Goal: Transaction & Acquisition: Purchase product/service

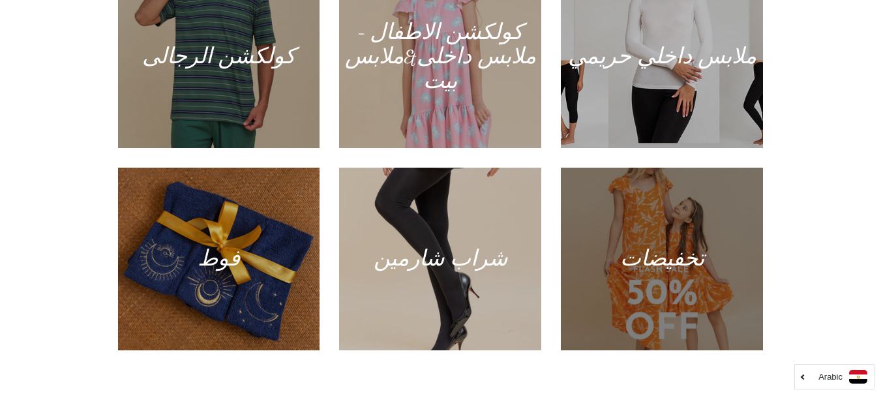
scroll to position [817, 0]
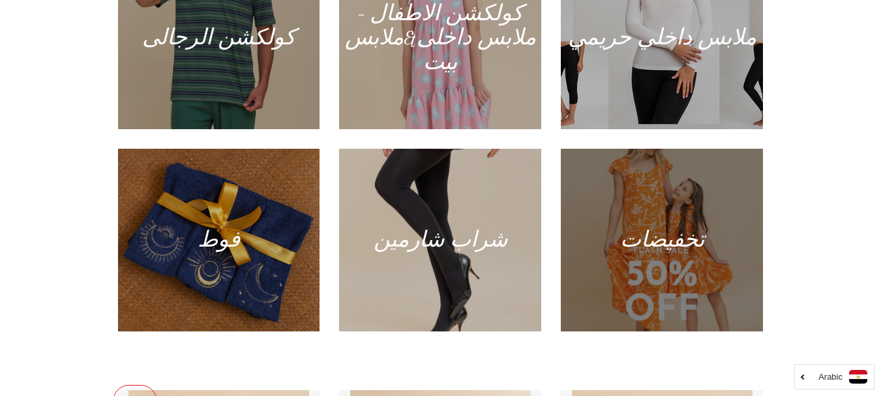
click at [660, 192] on div at bounding box center [662, 240] width 208 height 188
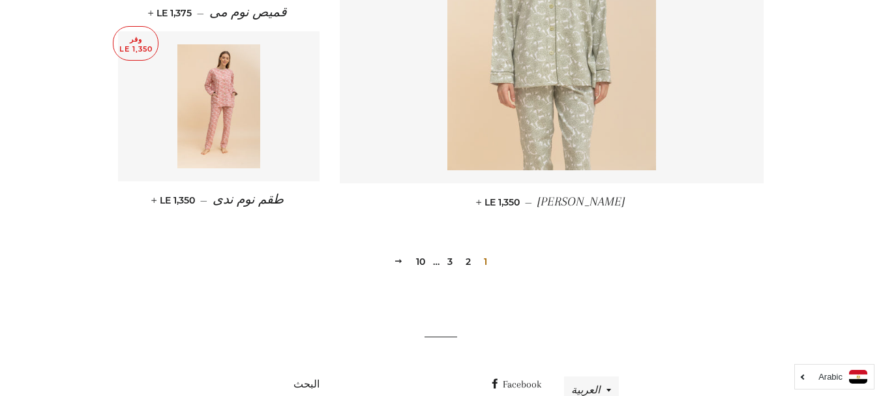
scroll to position [1944, 0]
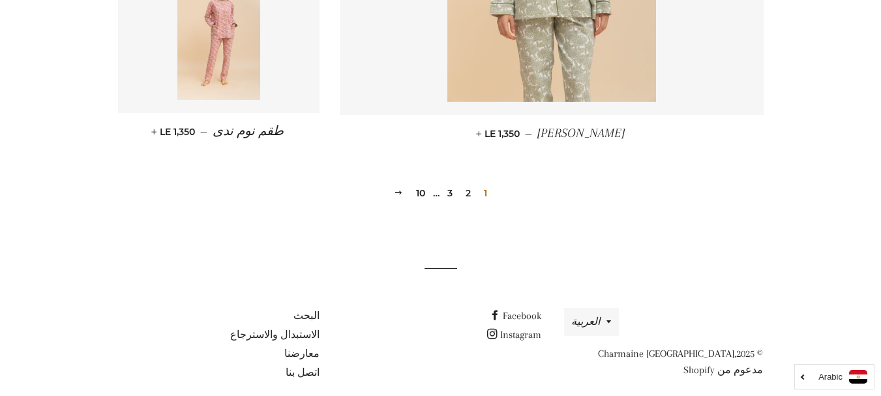
click at [469, 183] on link "2" at bounding box center [468, 193] width 16 height 20
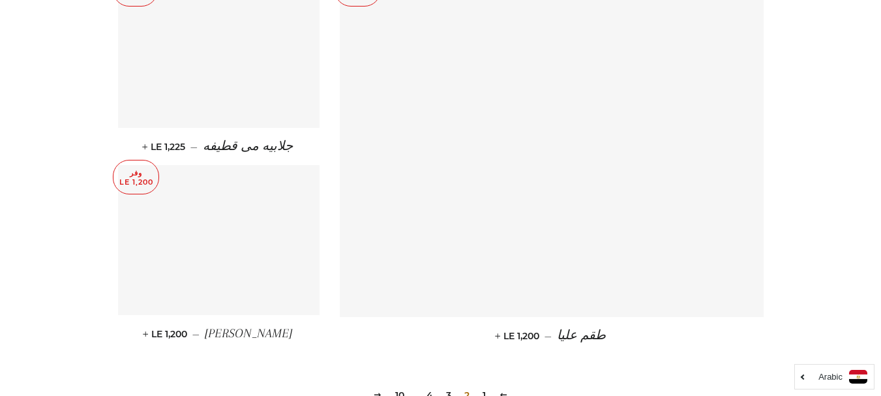
scroll to position [1891, 0]
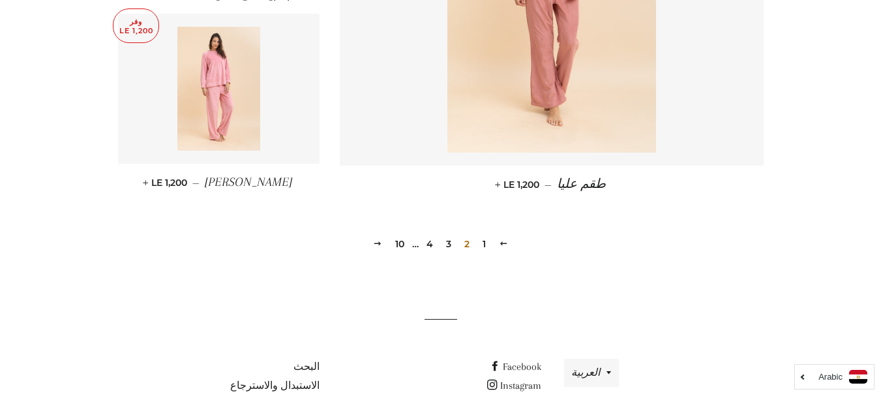
click at [451, 249] on link "3" at bounding box center [449, 244] width 16 height 20
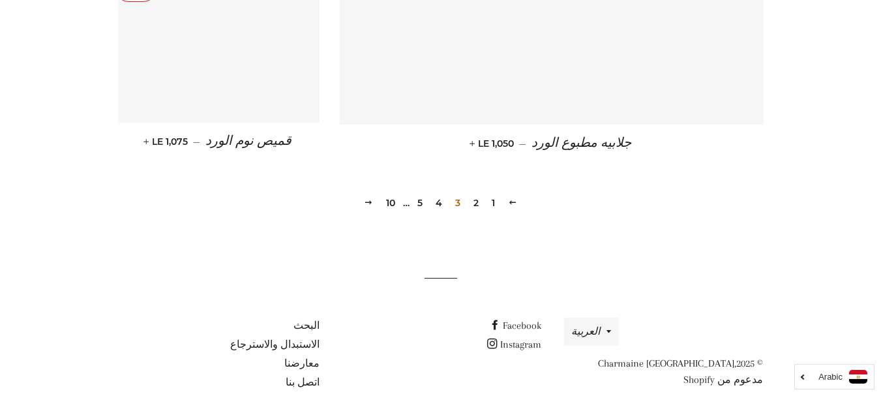
scroll to position [1944, 0]
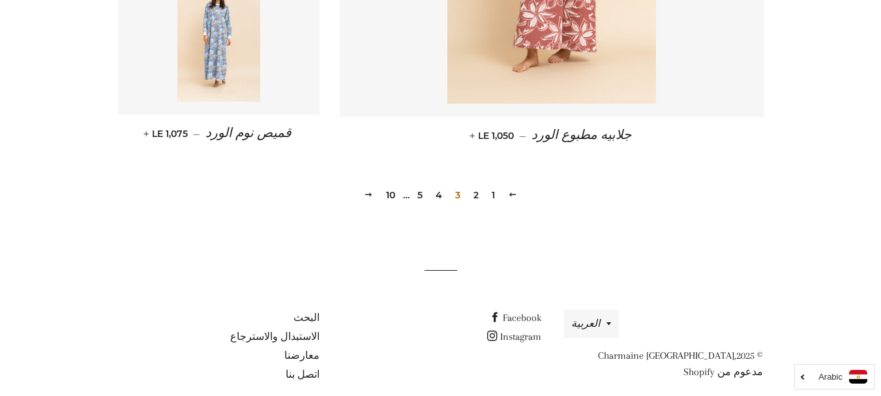
click at [443, 185] on link "4" at bounding box center [438, 195] width 17 height 20
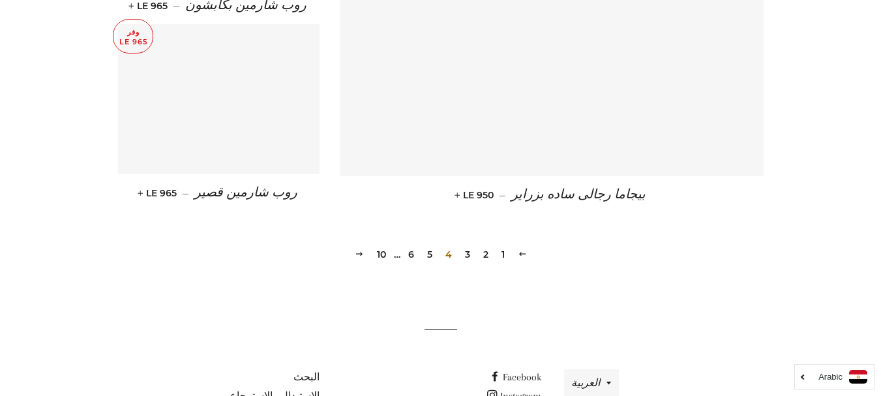
scroll to position [1891, 0]
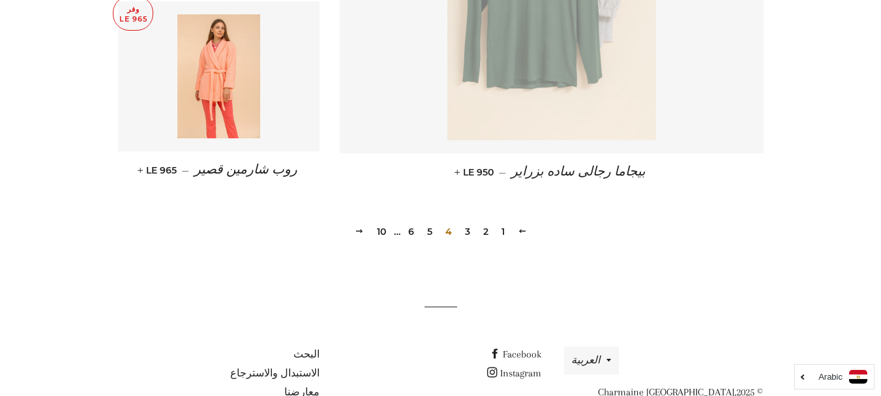
click at [427, 231] on link "5" at bounding box center [430, 232] width 16 height 20
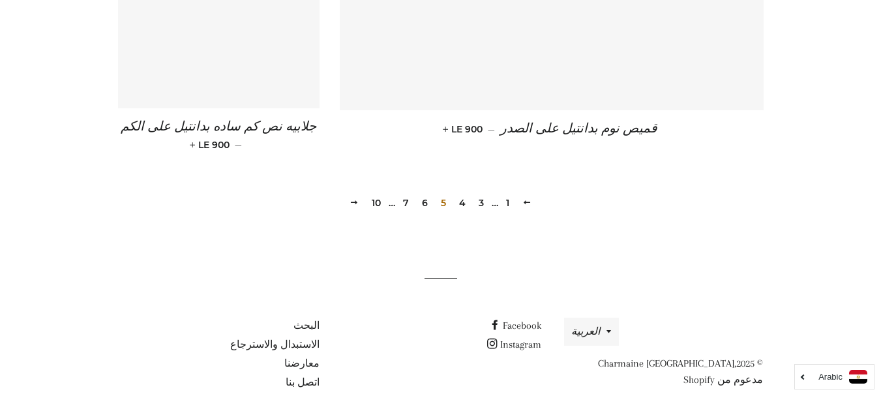
scroll to position [1955, 0]
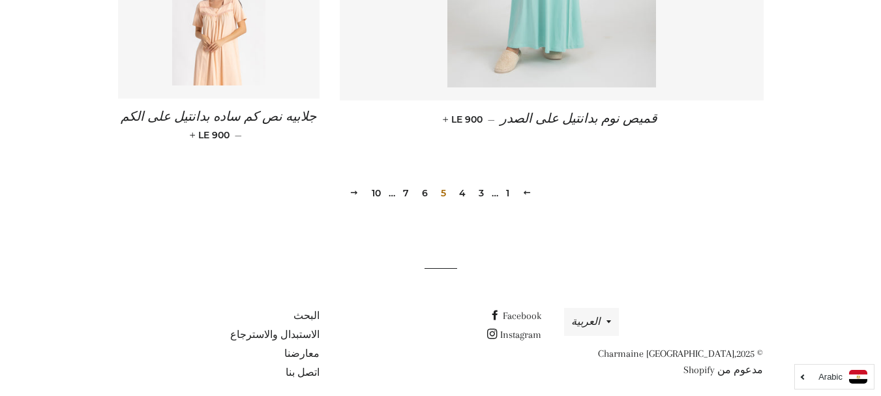
click at [423, 183] on link "6" at bounding box center [425, 193] width 16 height 20
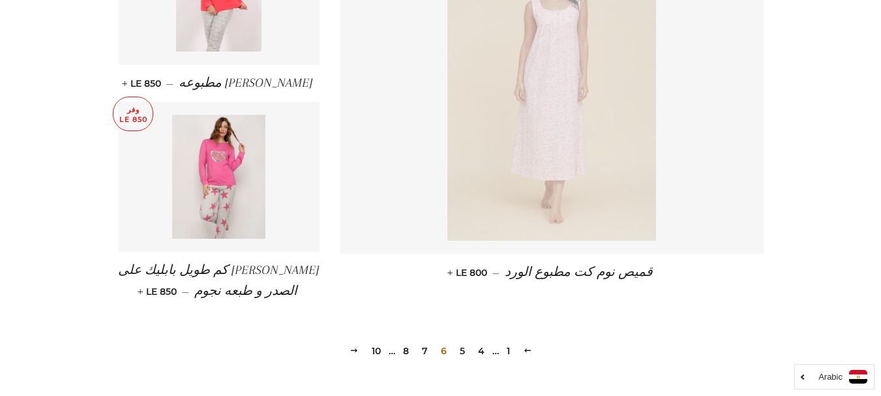
scroll to position [1891, 0]
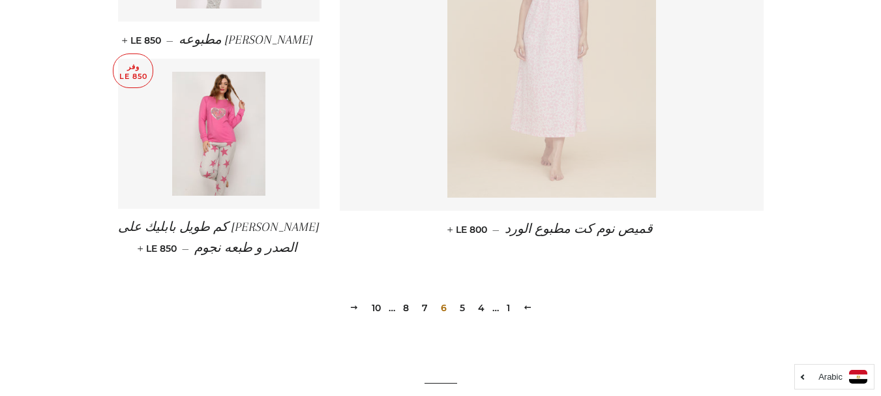
click at [425, 310] on link "7" at bounding box center [425, 308] width 16 height 20
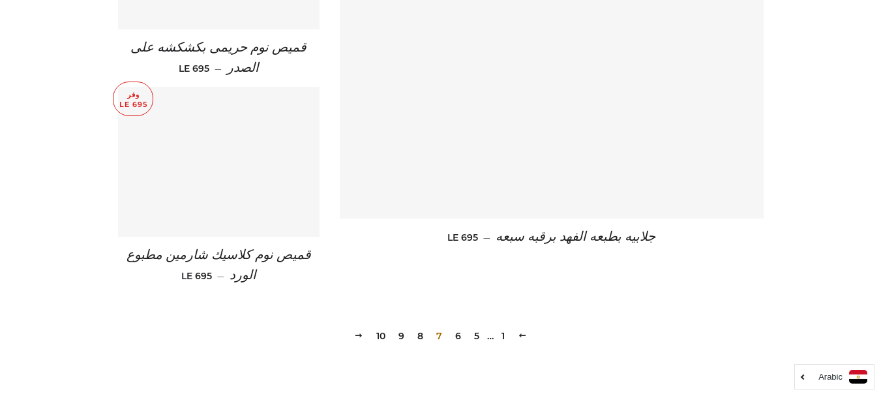
scroll to position [1826, 0]
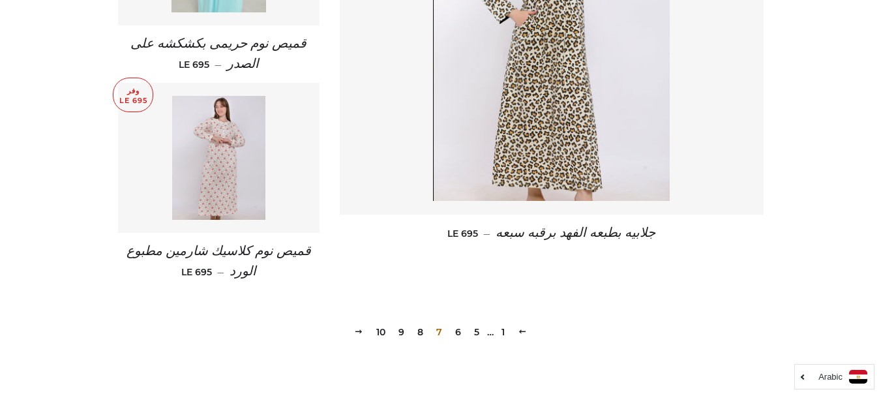
click at [419, 333] on link "8" at bounding box center [420, 332] width 16 height 20
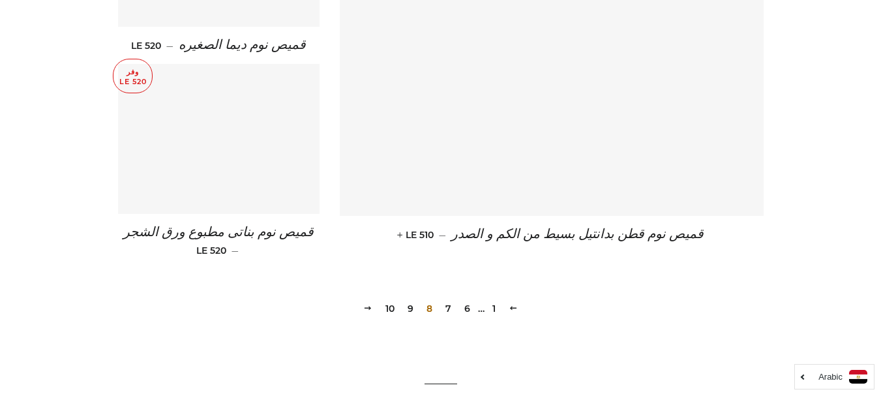
scroll to position [1891, 0]
